Goal: Task Accomplishment & Management: Manage account settings

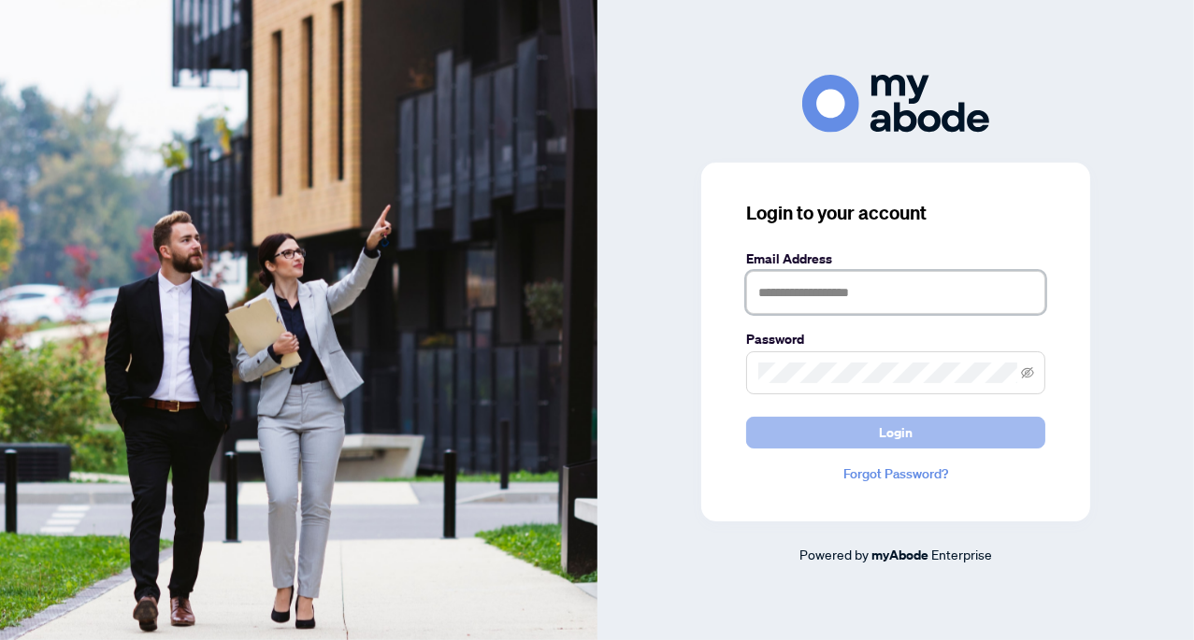
type input "**********"
click at [913, 433] on button "Login" at bounding box center [895, 433] width 299 height 32
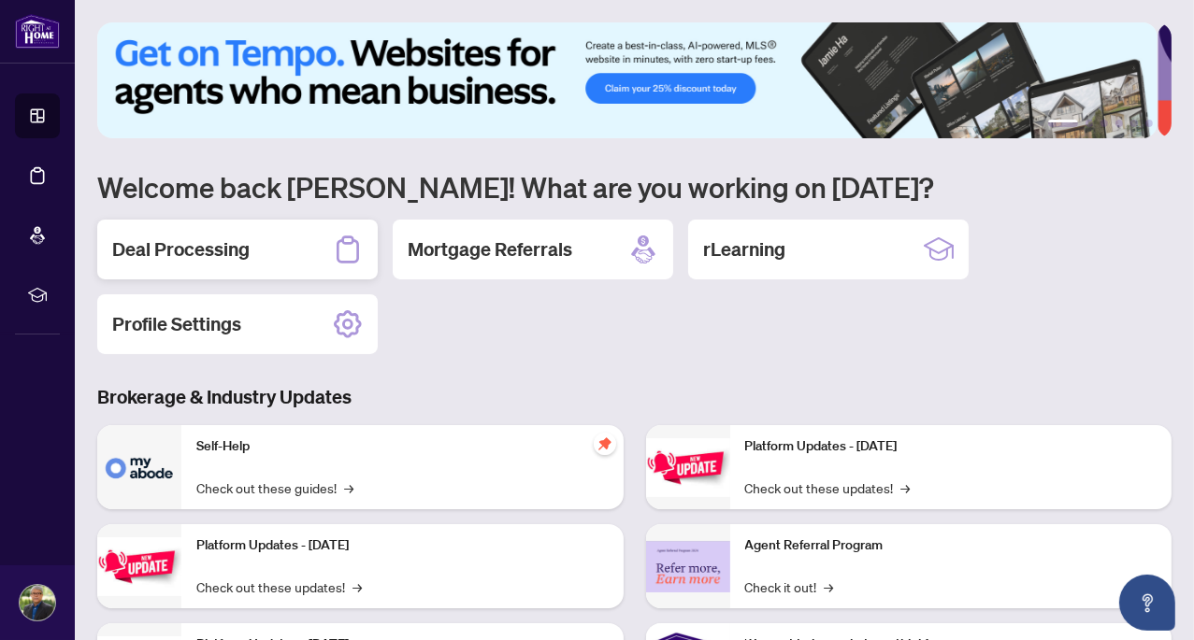
click at [209, 243] on h2 "Deal Processing" at bounding box center [180, 250] width 137 height 26
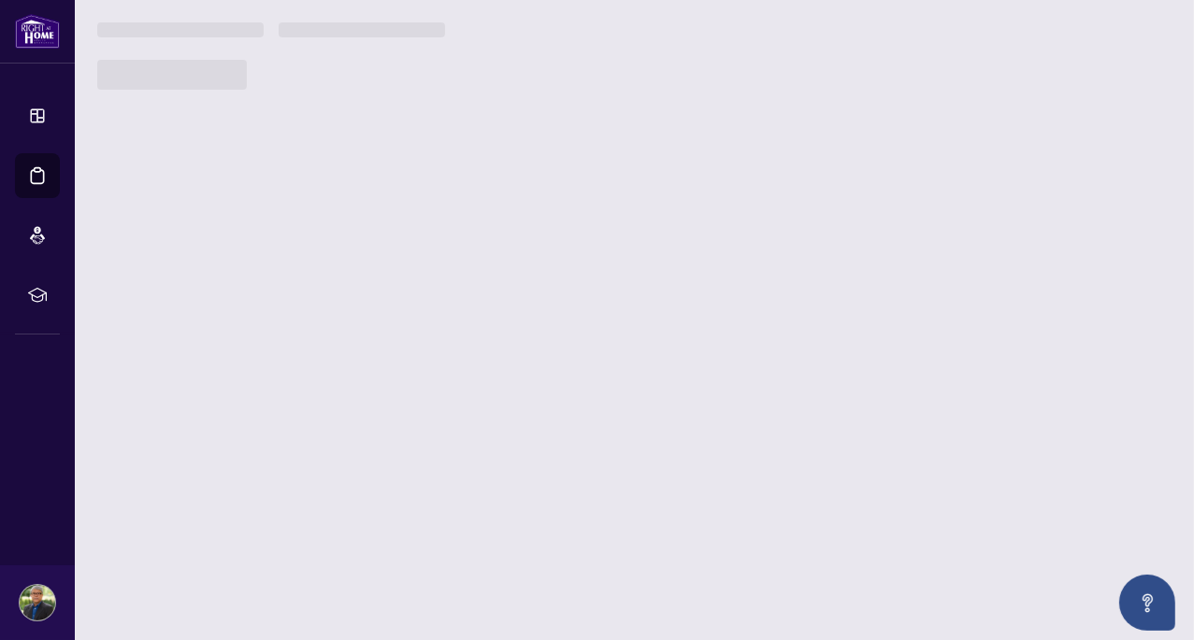
click at [209, 243] on main "1 2 3 4 5 6 Welcome back [PERSON_NAME]! What are you working on [DATE]? Deal Pr…" at bounding box center [634, 320] width 1119 height 640
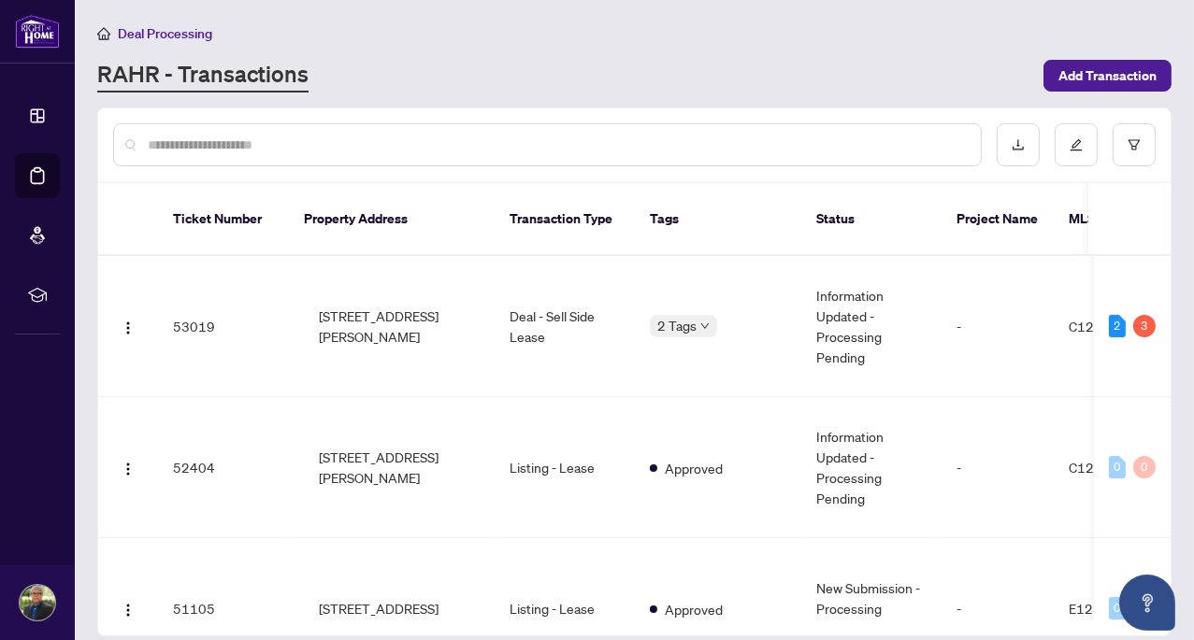
click at [446, 61] on div "RAHR - Transactions" at bounding box center [564, 76] width 935 height 34
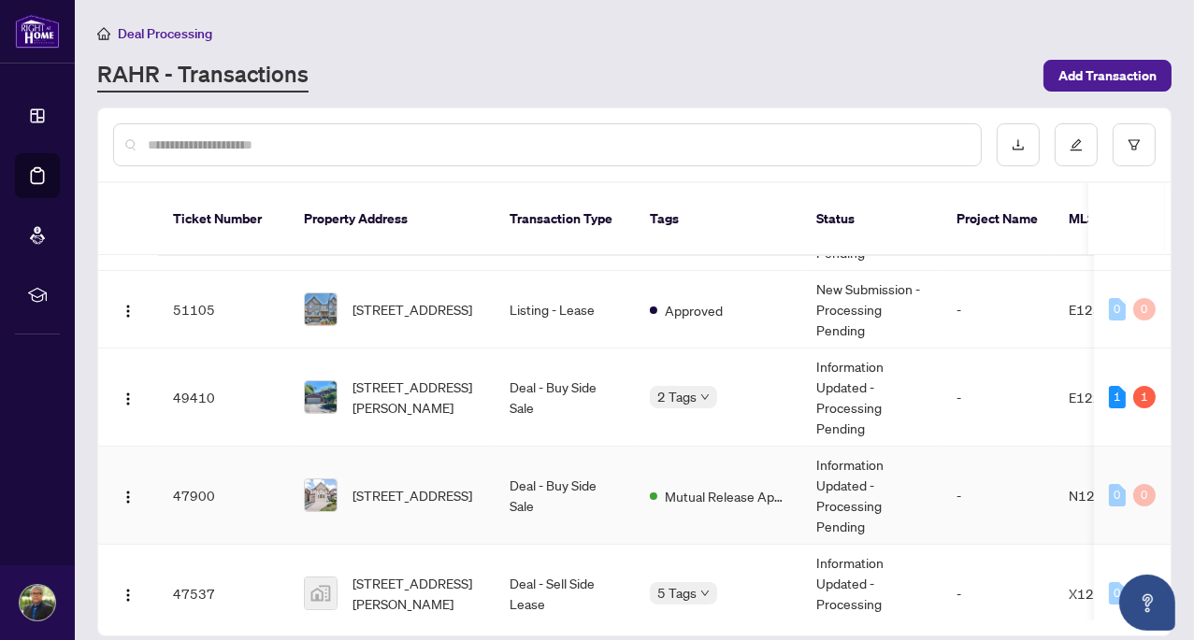
scroll to position [193, 0]
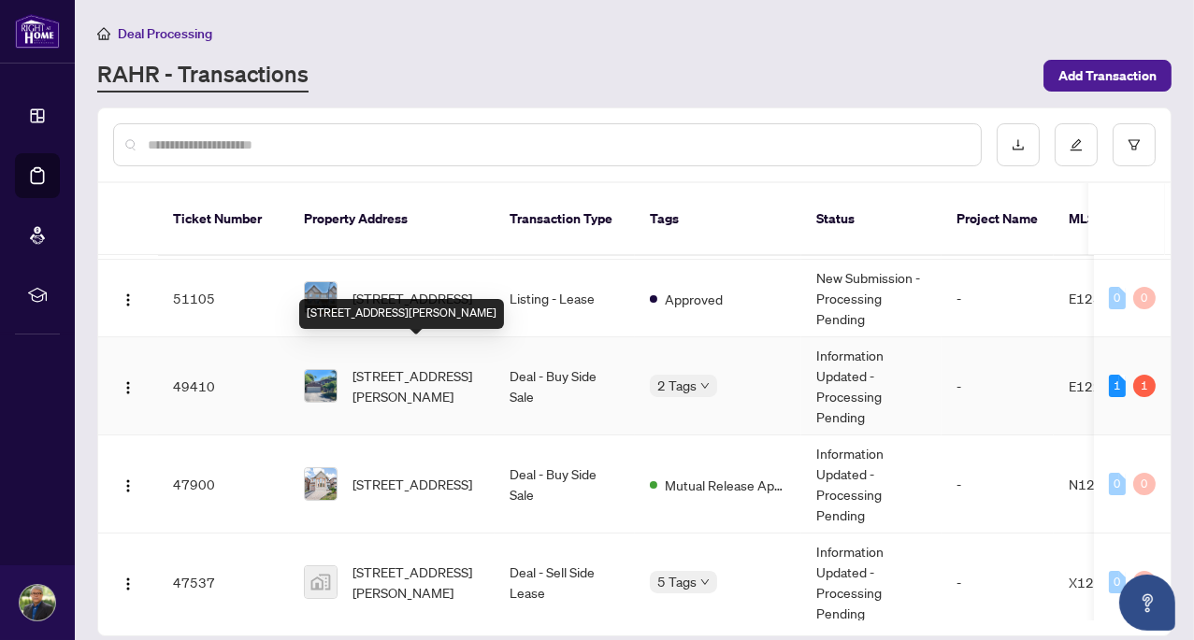
click at [408, 366] on span "[STREET_ADDRESS][PERSON_NAME]" at bounding box center [415, 386] width 127 height 41
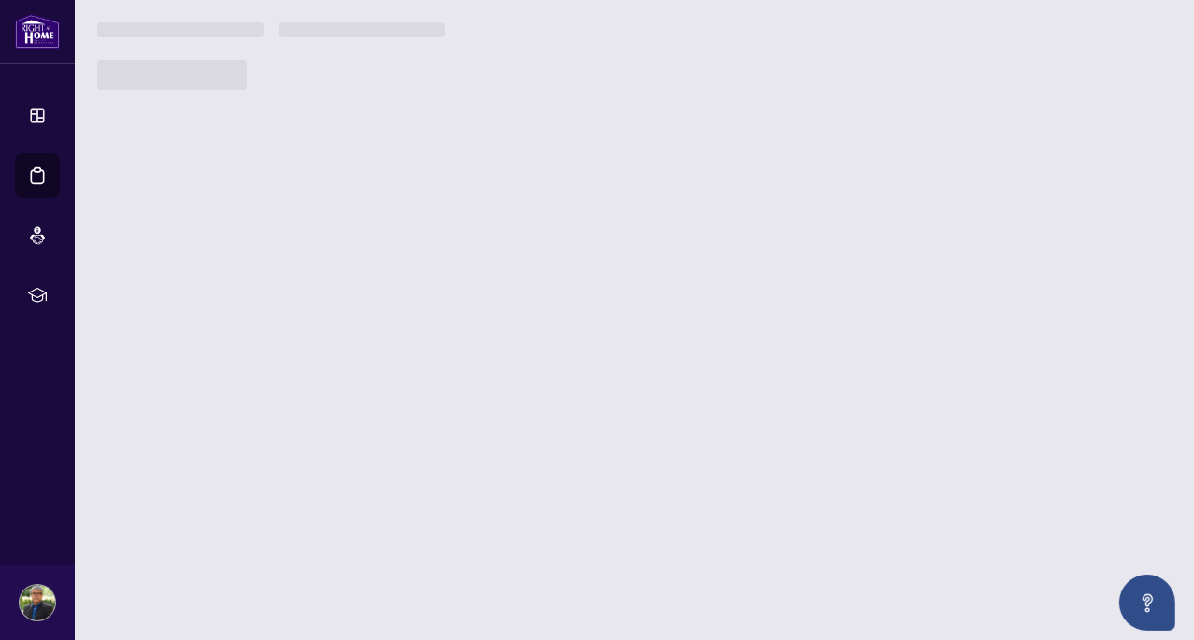
click at [408, 362] on main "Deal Processing [PERSON_NAME] - Transactions Add Transaction Ticket Number Prop…" at bounding box center [634, 320] width 1119 height 640
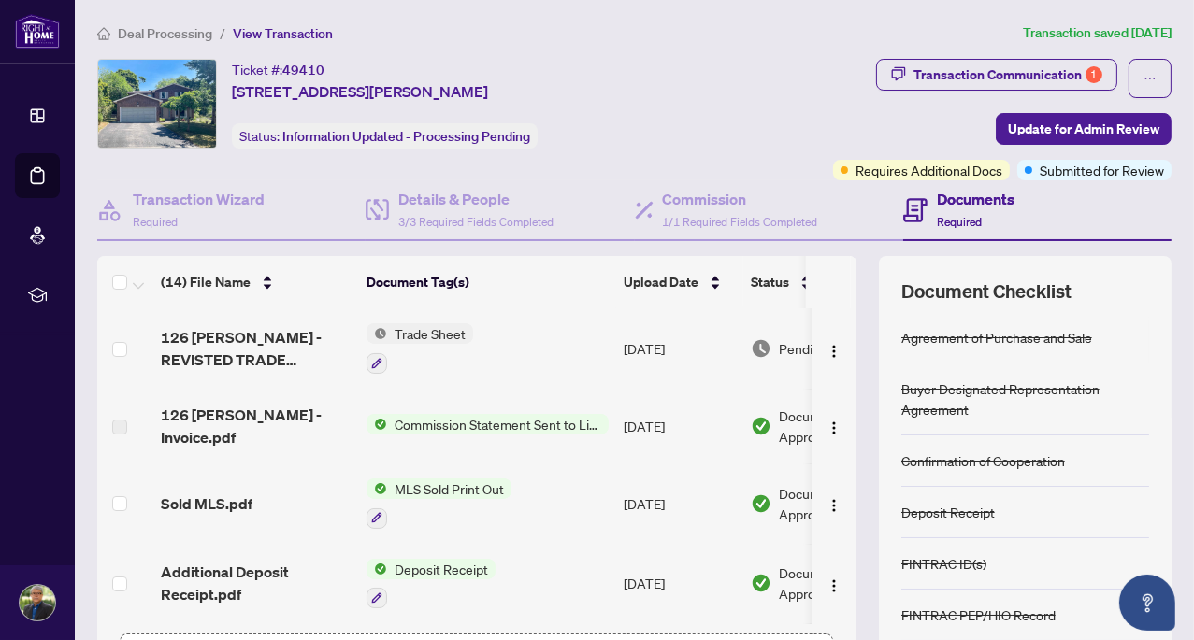
click at [582, 122] on div "Ticket #: 49410 [STREET_ADDRESS][PERSON_NAME] Status: Information Updated - Pro…" at bounding box center [389, 104] width 584 height 90
click at [630, 153] on div "Ticket #: 49410 [STREET_ADDRESS][PERSON_NAME] Status: Information Updated - Pro…" at bounding box center [389, 120] width 592 height 122
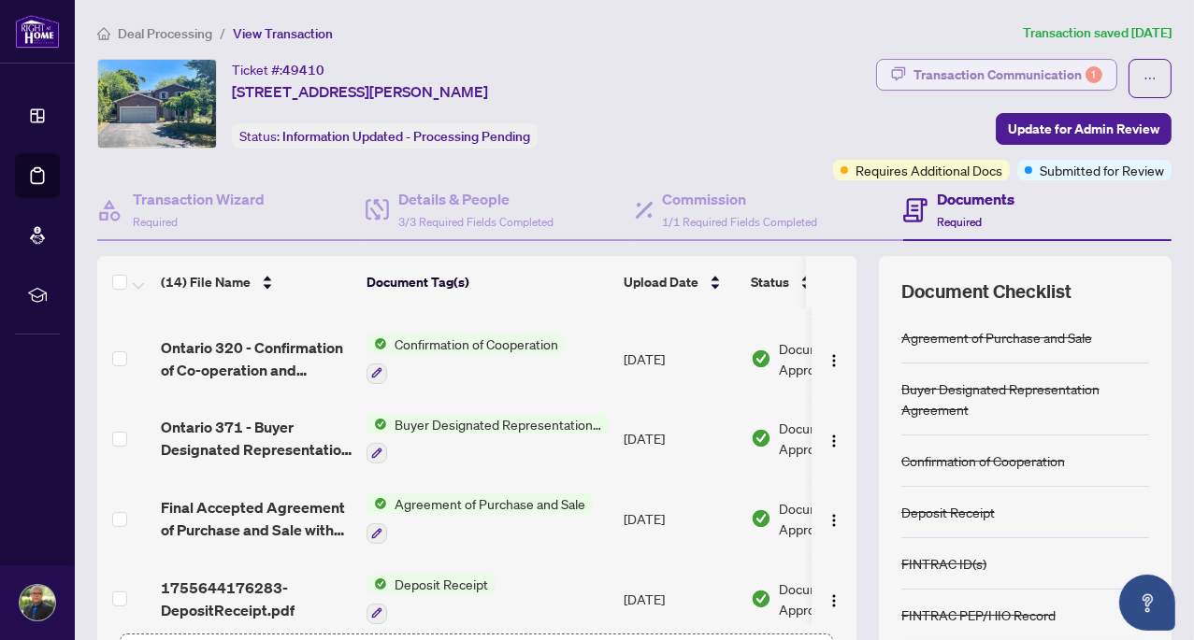
click at [1038, 70] on div "Transaction Communication 1" at bounding box center [1007, 75] width 189 height 30
